Goal: Information Seeking & Learning: Check status

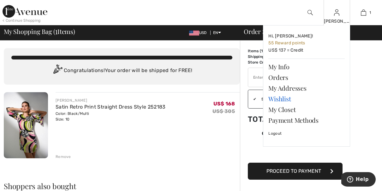
click at [274, 98] on link "Wishlist" at bounding box center [306, 99] width 76 height 11
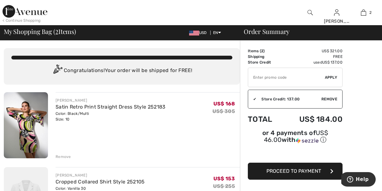
click at [309, 11] on img at bounding box center [309, 13] width 5 height 8
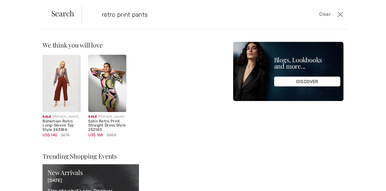
type input "retro print pants"
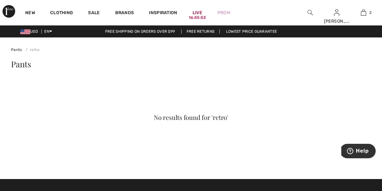
click at [307, 13] on div at bounding box center [310, 12] width 27 height 25
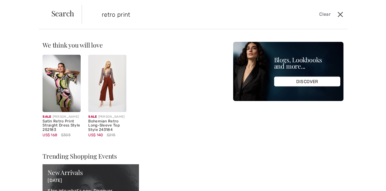
type input "retro print"
click at [337, 13] on button "Close" at bounding box center [340, 14] width 9 height 10
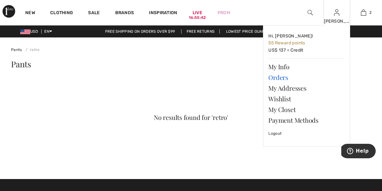
click at [288, 76] on link "Orders" at bounding box center [306, 77] width 76 height 11
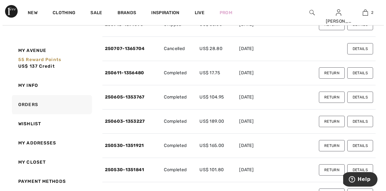
scroll to position [101, 0]
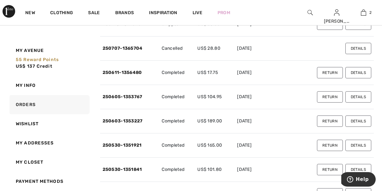
click at [363, 120] on button "Details" at bounding box center [358, 121] width 26 height 11
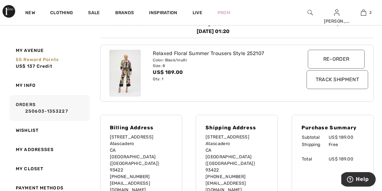
click at [310, 11] on img at bounding box center [309, 13] width 5 height 8
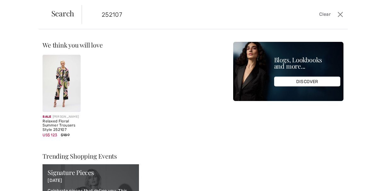
type input "252107"
click at [66, 90] on img at bounding box center [62, 83] width 38 height 57
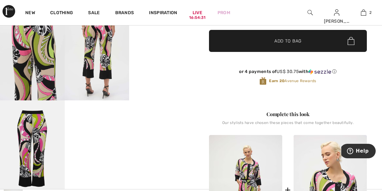
scroll to position [151, 0]
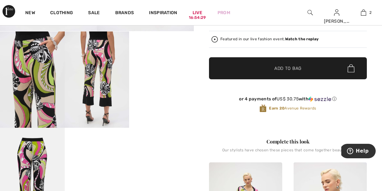
click at [156, 64] on video "Your browser does not support the video tag." at bounding box center [161, 48] width 65 height 32
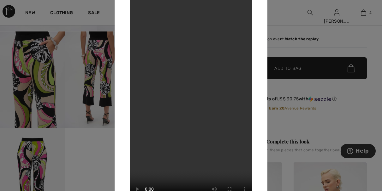
click at [368, 12] on div at bounding box center [191, 95] width 382 height 191
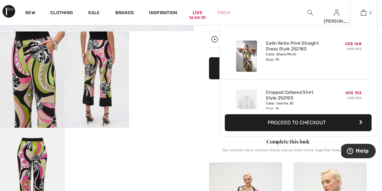
click at [368, 12] on link "2" at bounding box center [363, 13] width 26 height 8
click at [304, 45] on link "Satin Retro Print Straight Dress Style 252183" at bounding box center [297, 46] width 62 height 11
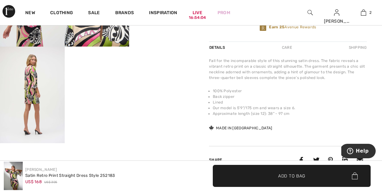
scroll to position [240, 0]
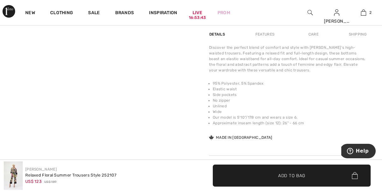
scroll to position [429, 0]
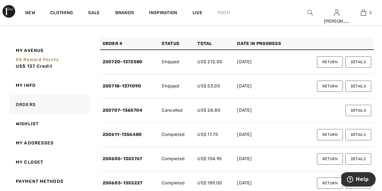
scroll to position [24, 0]
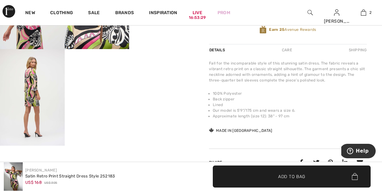
scroll to position [238, 0]
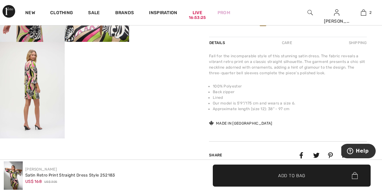
click at [32, 84] on img at bounding box center [32, 90] width 65 height 97
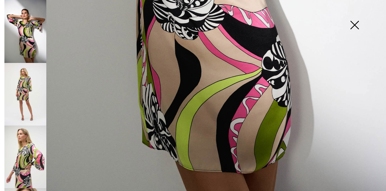
scroll to position [381, 0]
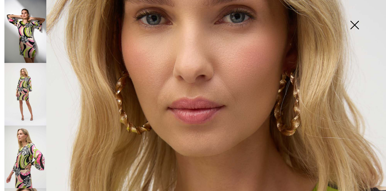
scroll to position [106, 0]
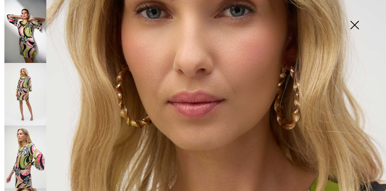
click at [356, 29] on img at bounding box center [355, 25] width 32 height 32
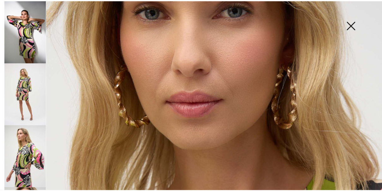
scroll to position [238, 0]
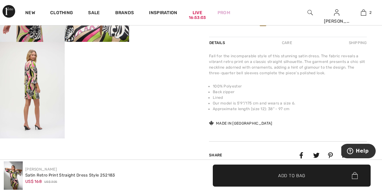
click at [35, 123] on img at bounding box center [32, 90] width 65 height 97
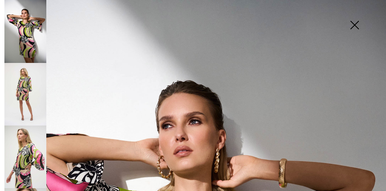
scroll to position [381, 0]
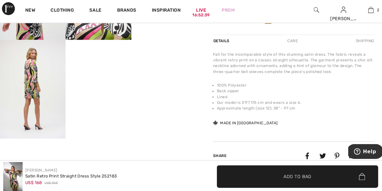
scroll to position [238, 0]
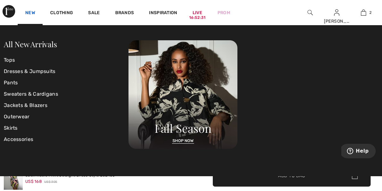
click at [31, 14] on link "New" at bounding box center [30, 13] width 10 height 7
